Goal: Transaction & Acquisition: Obtain resource

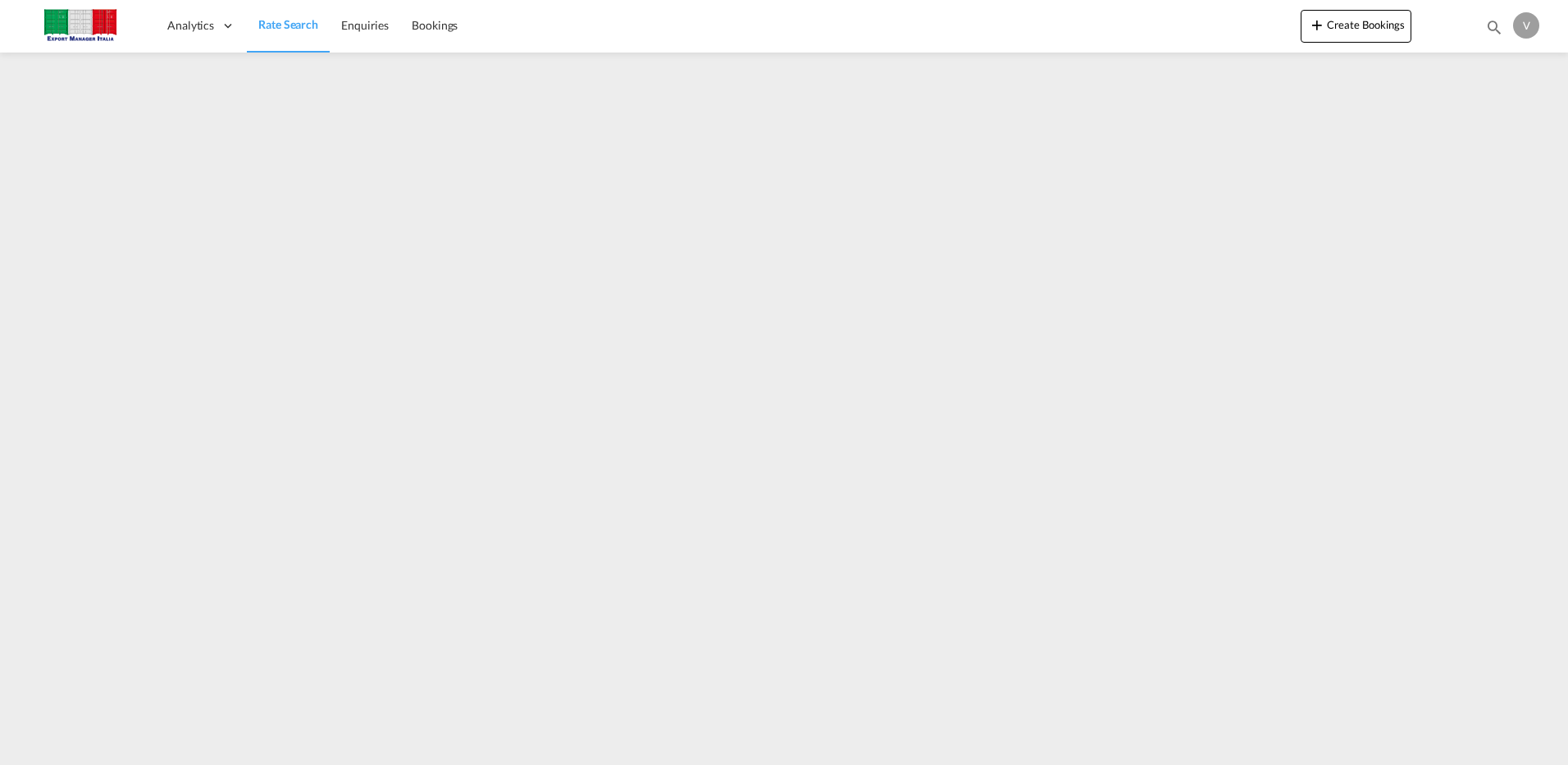
click at [280, 17] on span "Rate Search" at bounding box center [288, 25] width 60 height 17
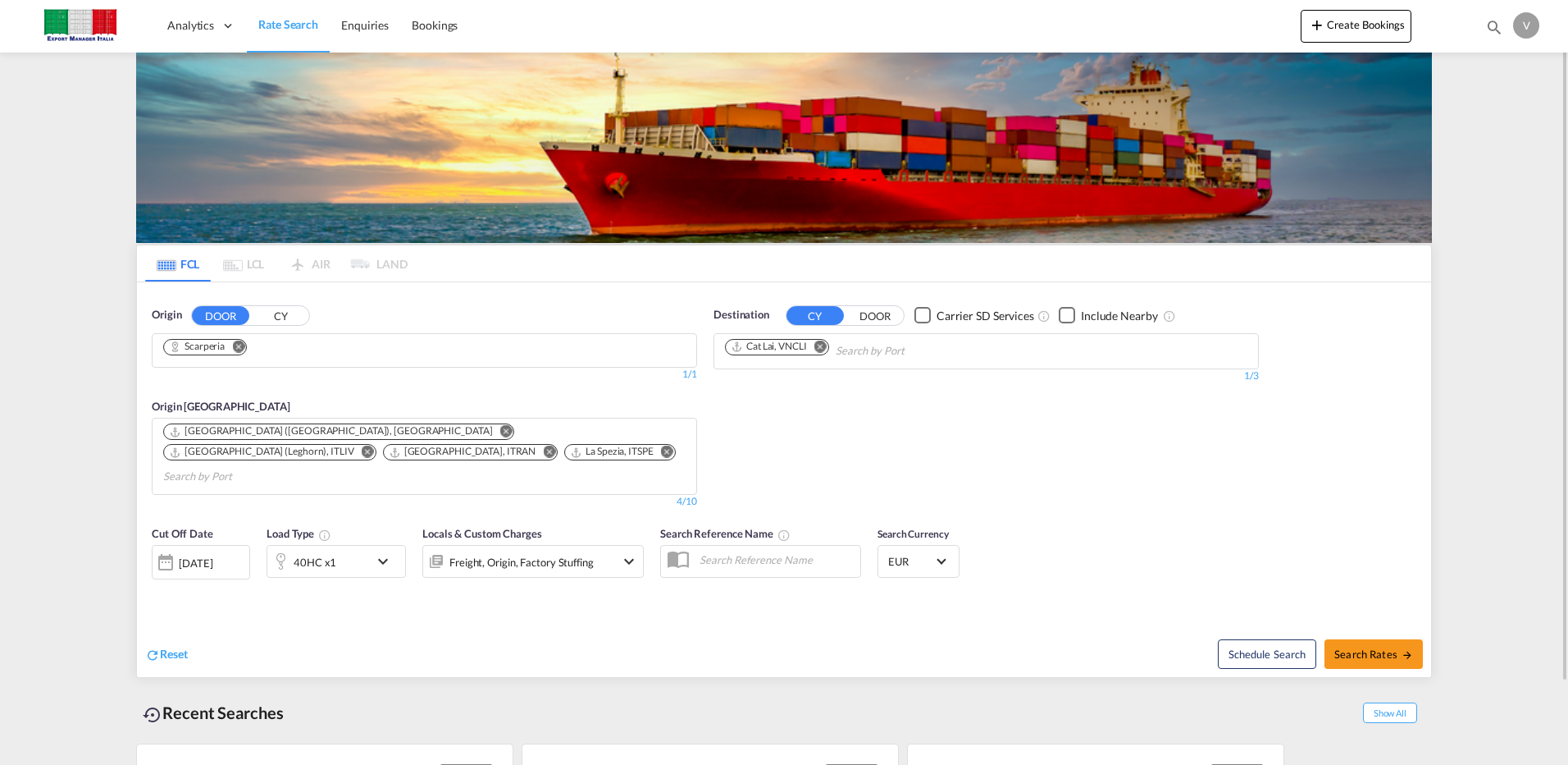
click at [240, 348] on md-icon "Remove" at bounding box center [239, 346] width 12 height 12
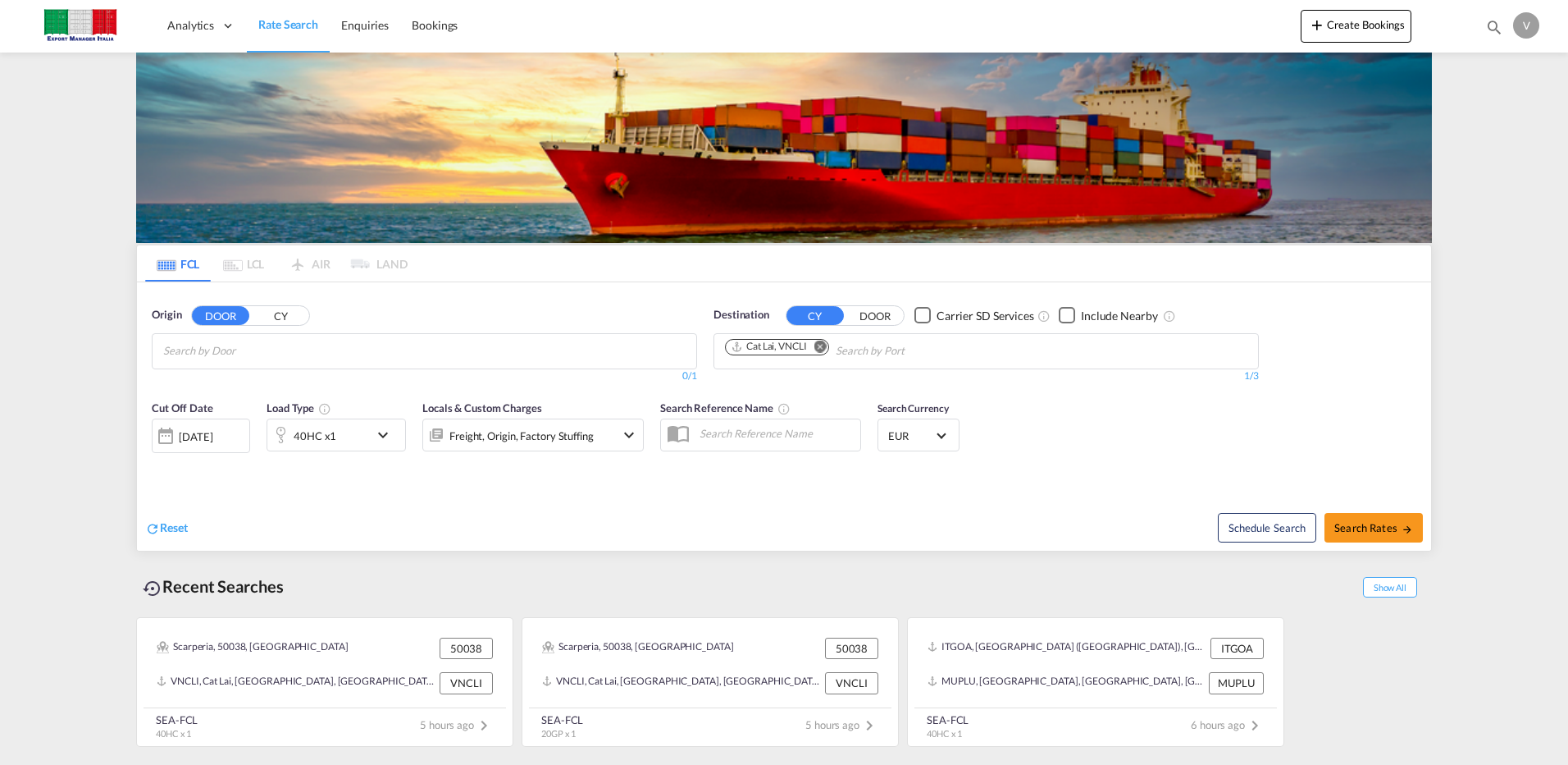
click at [240, 344] on input "Chips input." at bounding box center [241, 351] width 156 height 27
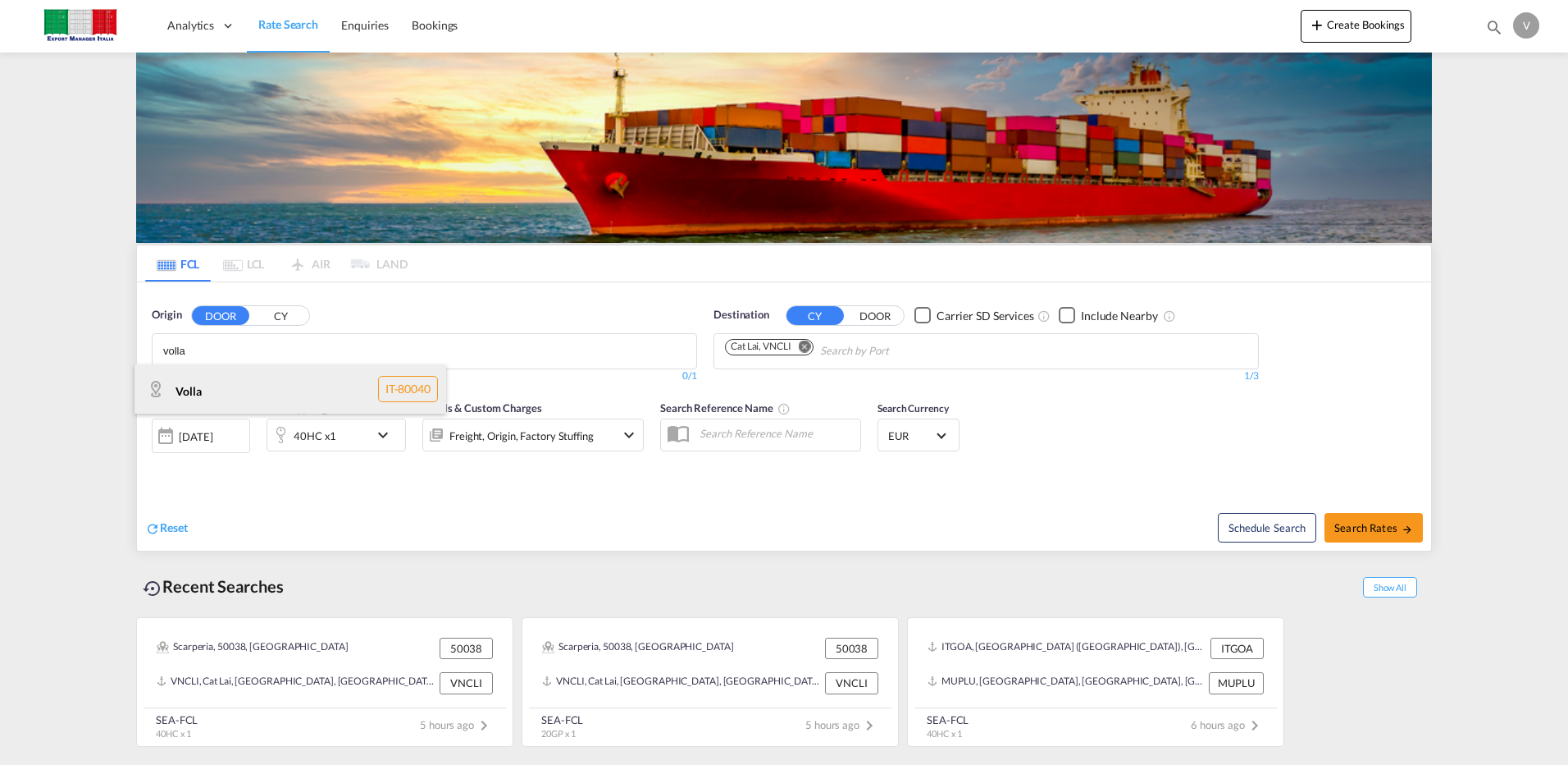
type input "volla"
click at [234, 395] on div "Volla IT-80040" at bounding box center [290, 389] width 312 height 50
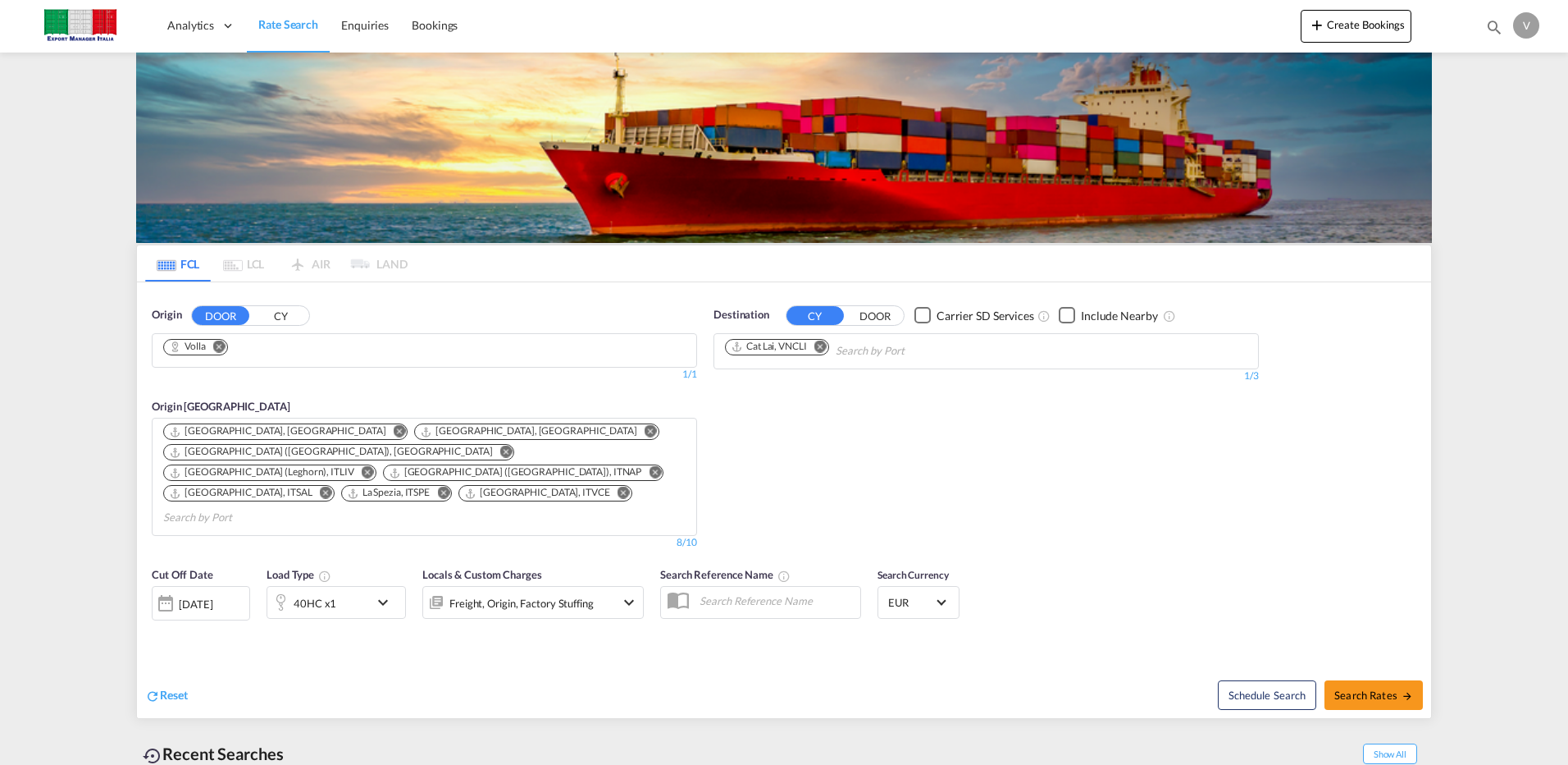
click at [825, 341] on md-icon "Remove" at bounding box center [820, 346] width 12 height 12
click at [795, 348] on input "Chips input." at bounding box center [803, 351] width 156 height 27
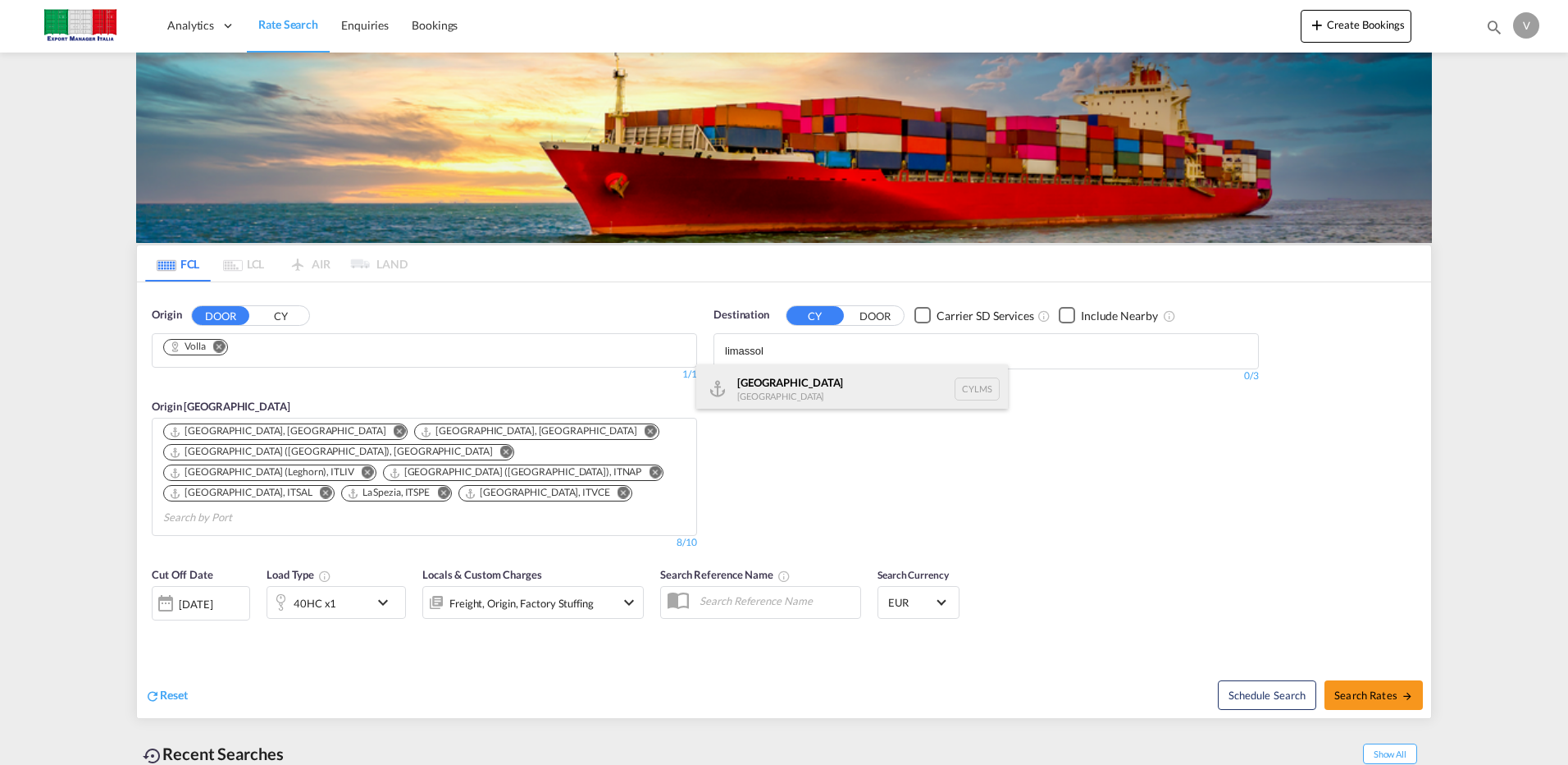
type input "limassol"
click at [776, 384] on div "[GEOGRAPHIC_DATA] [GEOGRAPHIC_DATA] CYLMS" at bounding box center [852, 389] width 312 height 50
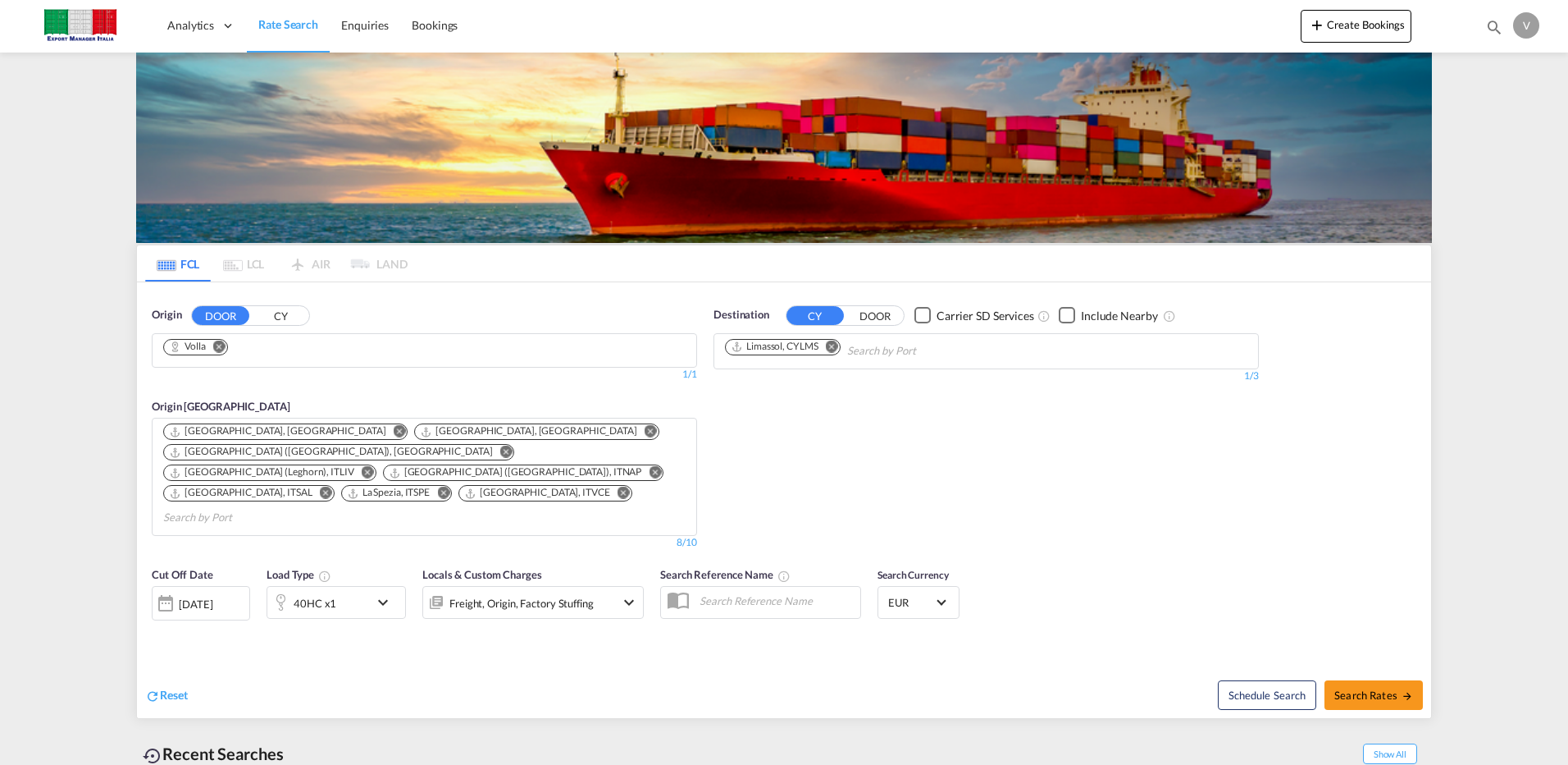
click at [374, 466] on md-icon "Remove" at bounding box center [368, 472] width 12 height 12
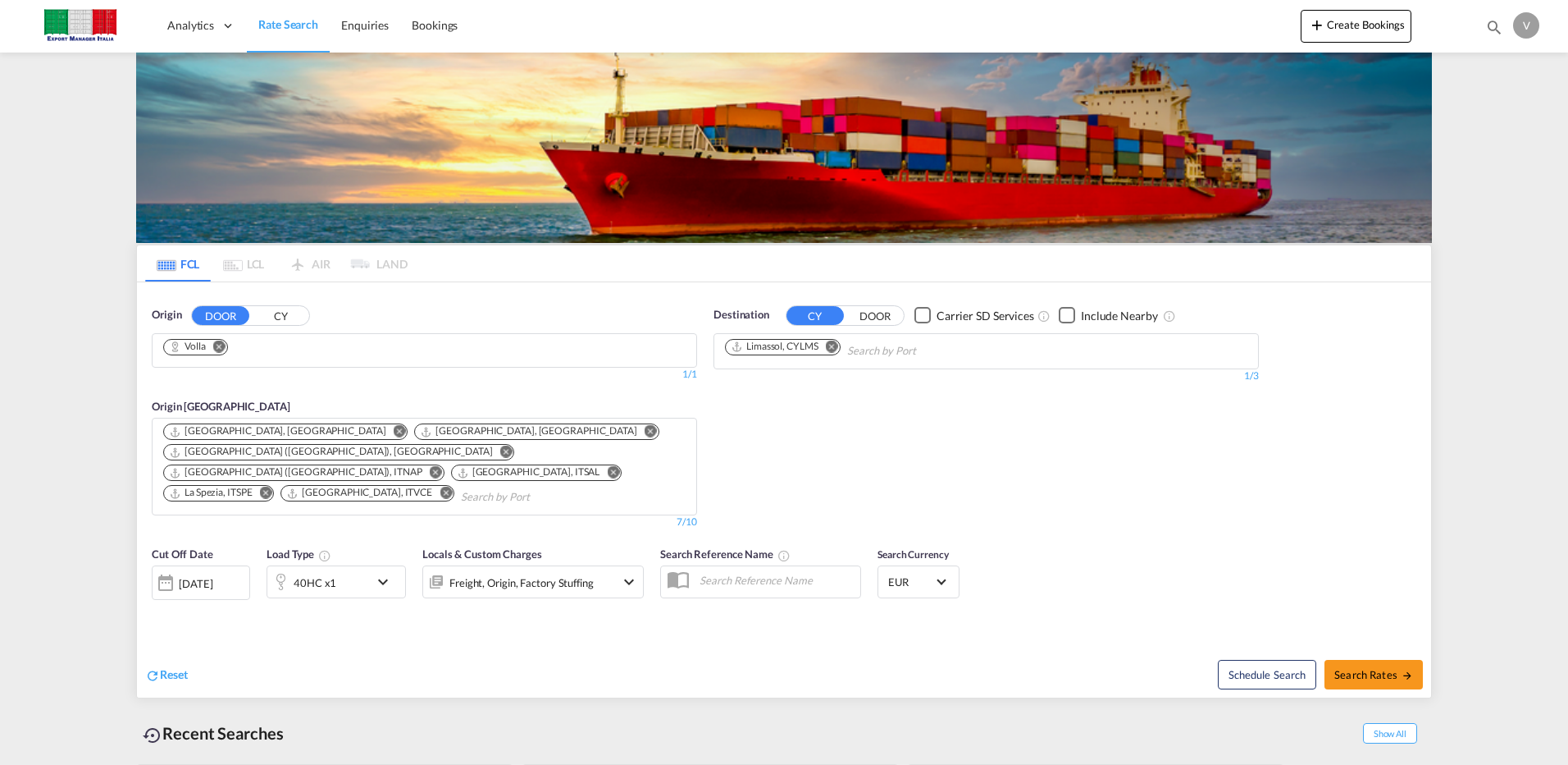
click at [393, 429] on md-icon "Remove" at bounding box center [400, 432] width 12 height 12
click at [500, 446] on md-icon "Remove" at bounding box center [506, 452] width 12 height 12
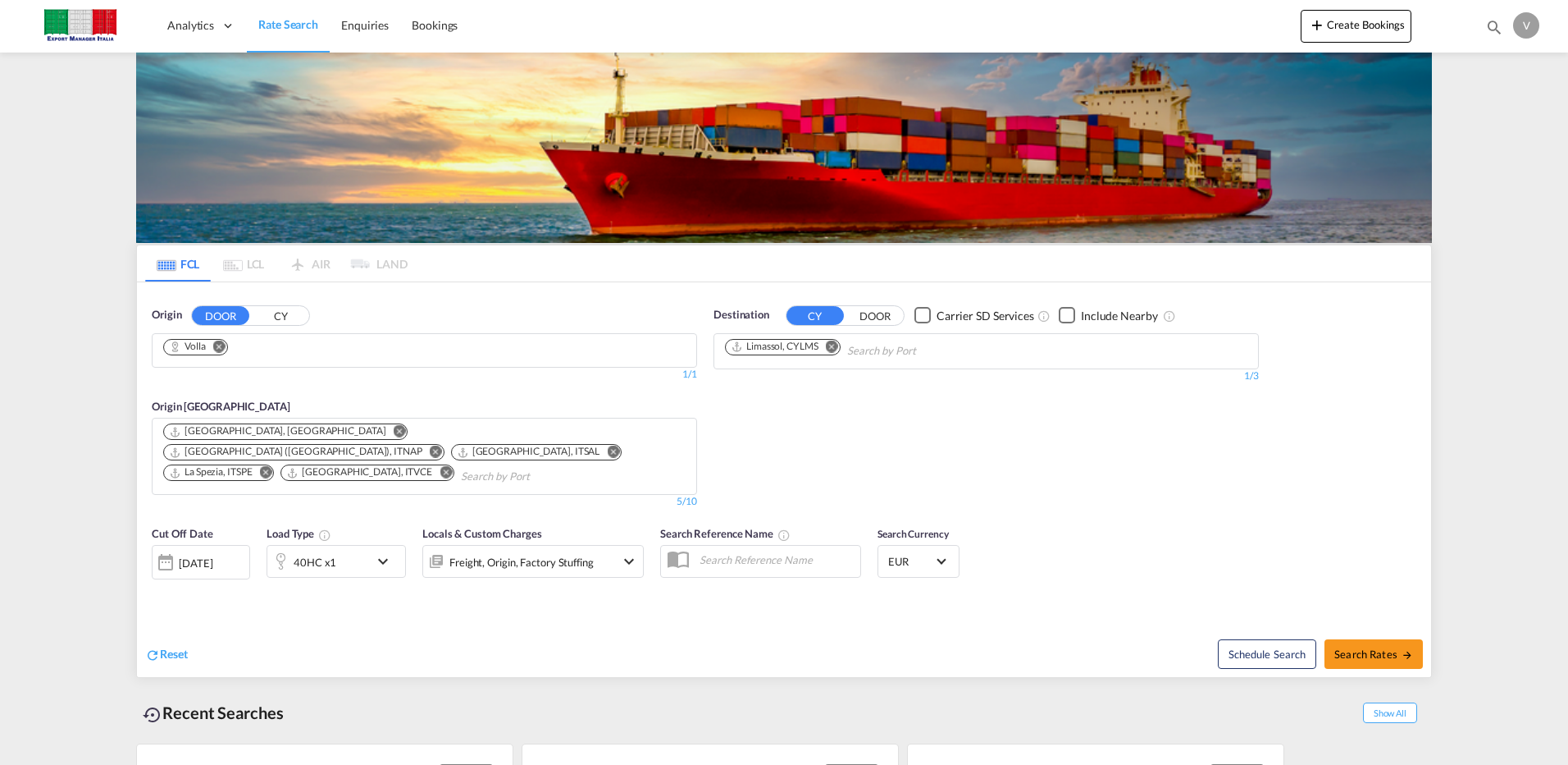
click at [272, 466] on md-icon "Remove" at bounding box center [266, 472] width 12 height 12
click at [393, 428] on md-icon "Remove" at bounding box center [400, 432] width 12 height 12
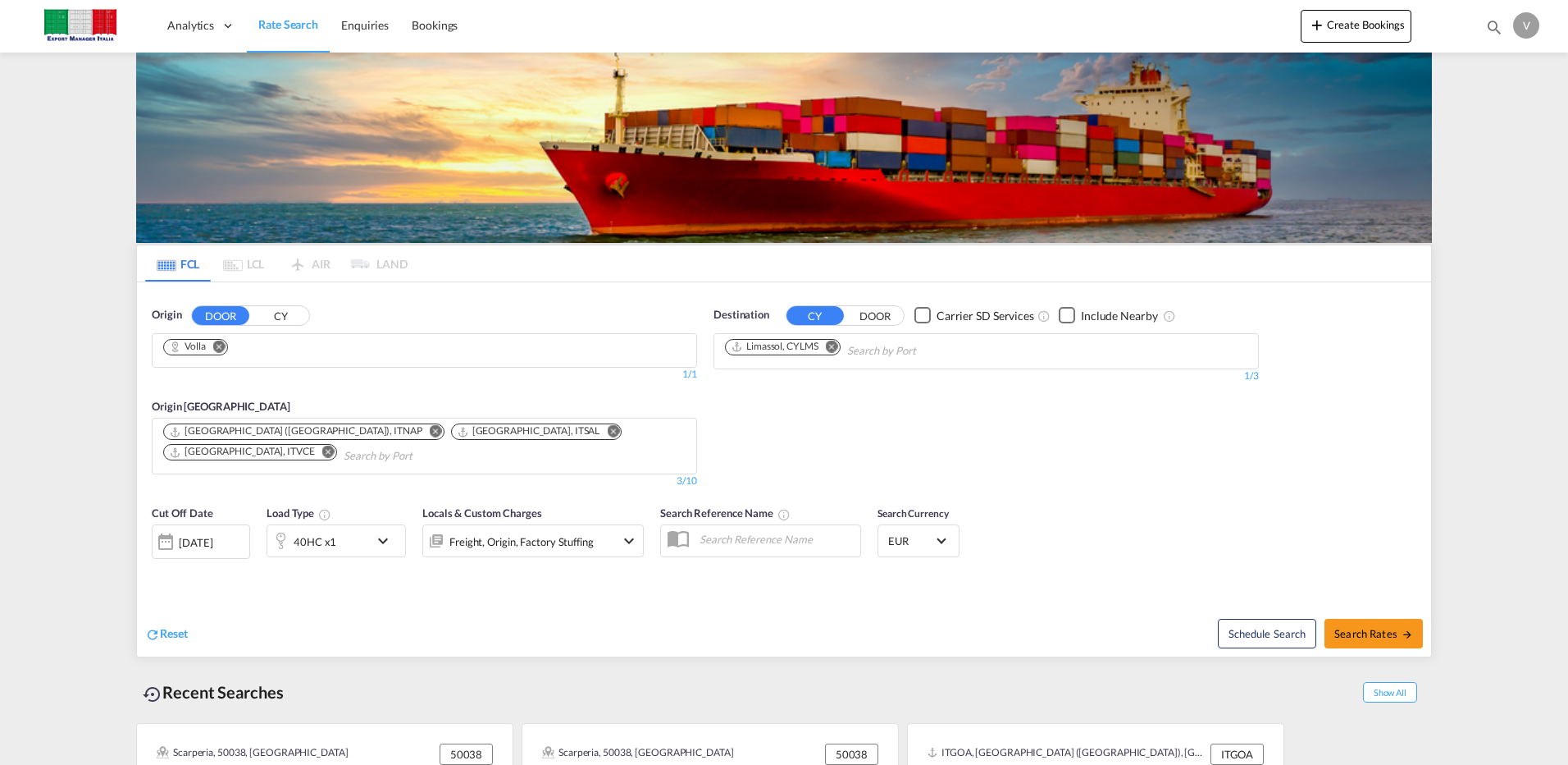
click at [335, 446] on md-icon "Remove" at bounding box center [329, 452] width 12 height 12
click at [1353, 627] on span "Search Rates" at bounding box center [1374, 633] width 79 height 13
type input "Volla to CYLMS / [DATE]"
